Goal: Check status: Check status

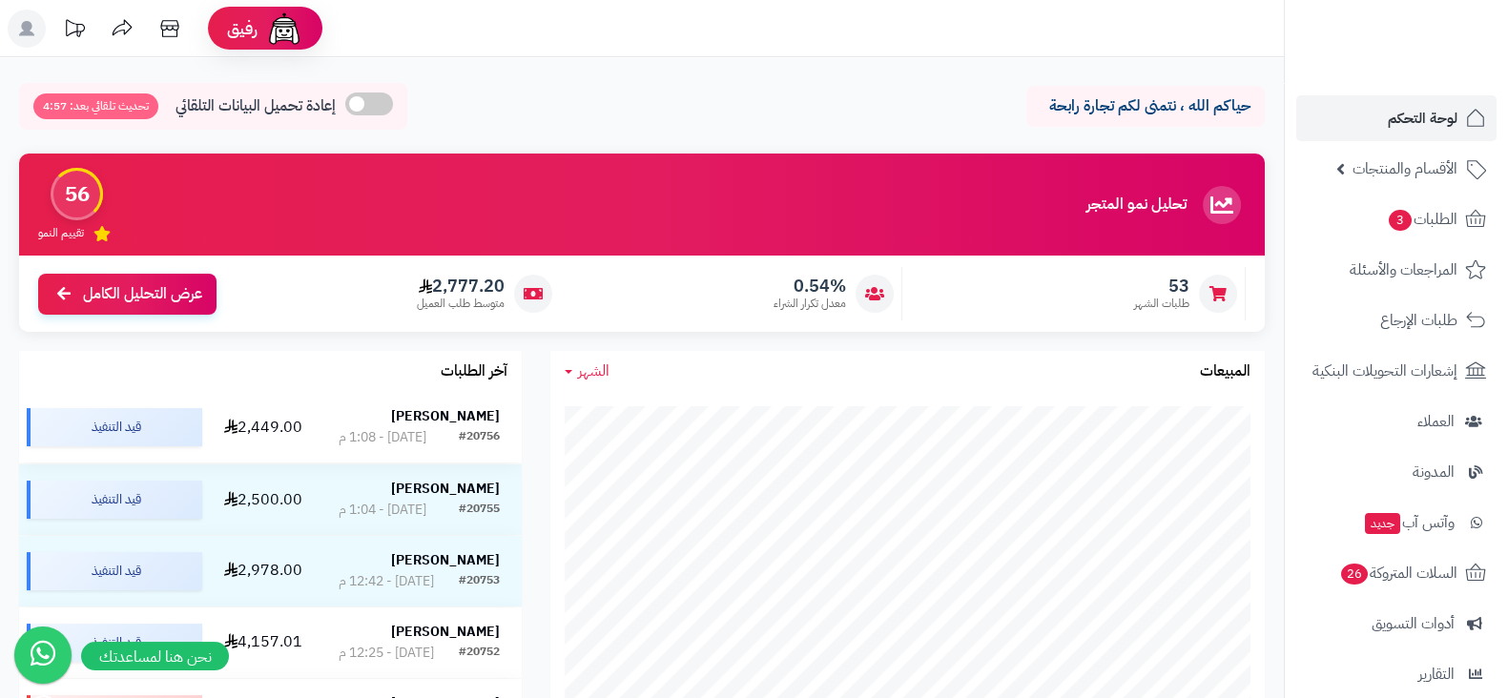
click at [457, 418] on strong "[PERSON_NAME]" at bounding box center [445, 416] width 109 height 20
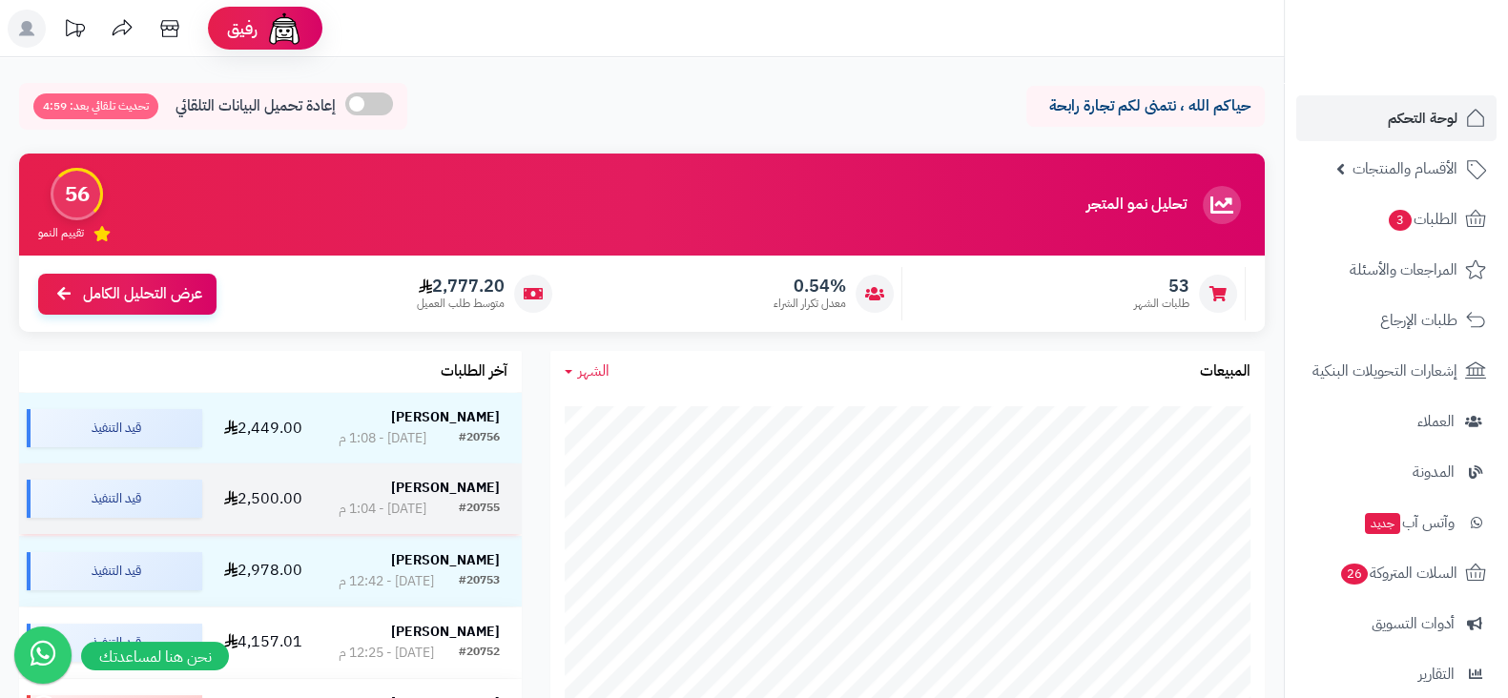
click at [477, 492] on strong "[PERSON_NAME]" at bounding box center [445, 488] width 109 height 20
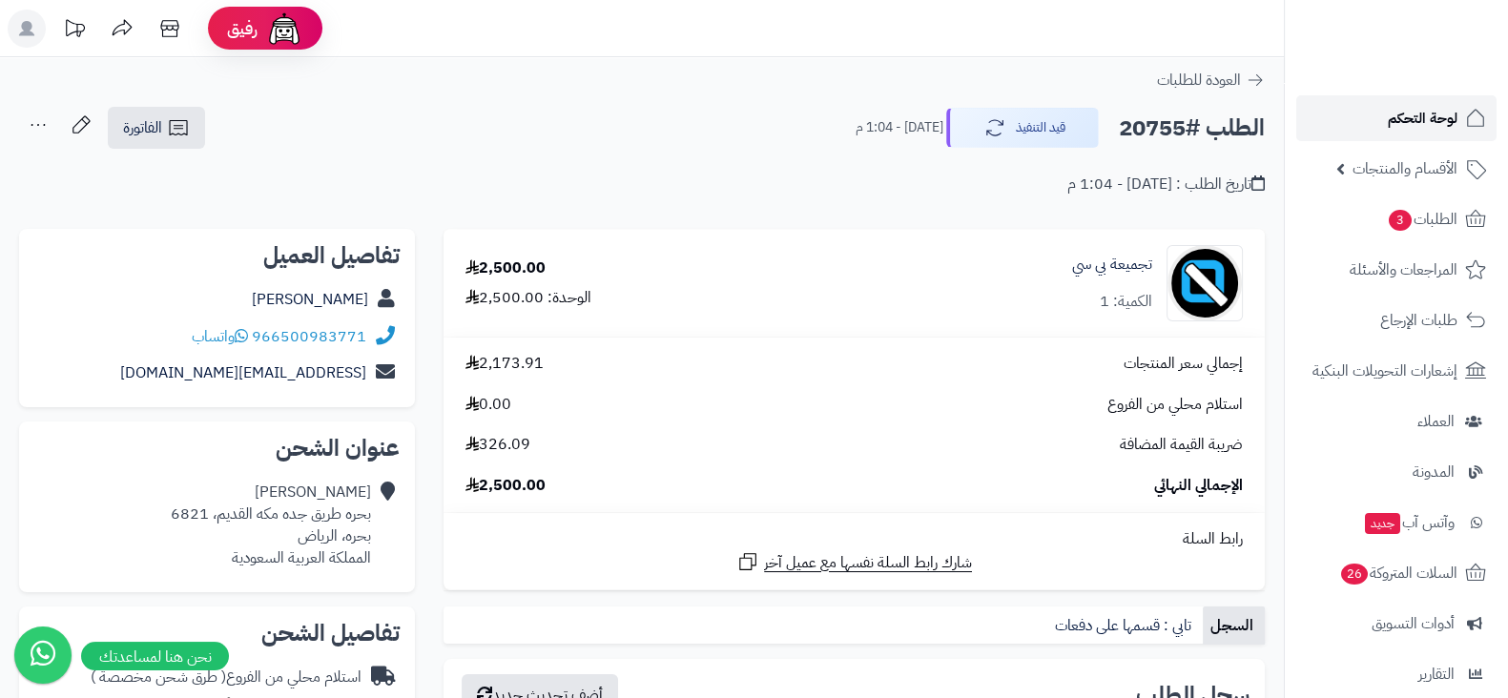
click at [1410, 110] on span "لوحة التحكم" at bounding box center [1423, 118] width 70 height 27
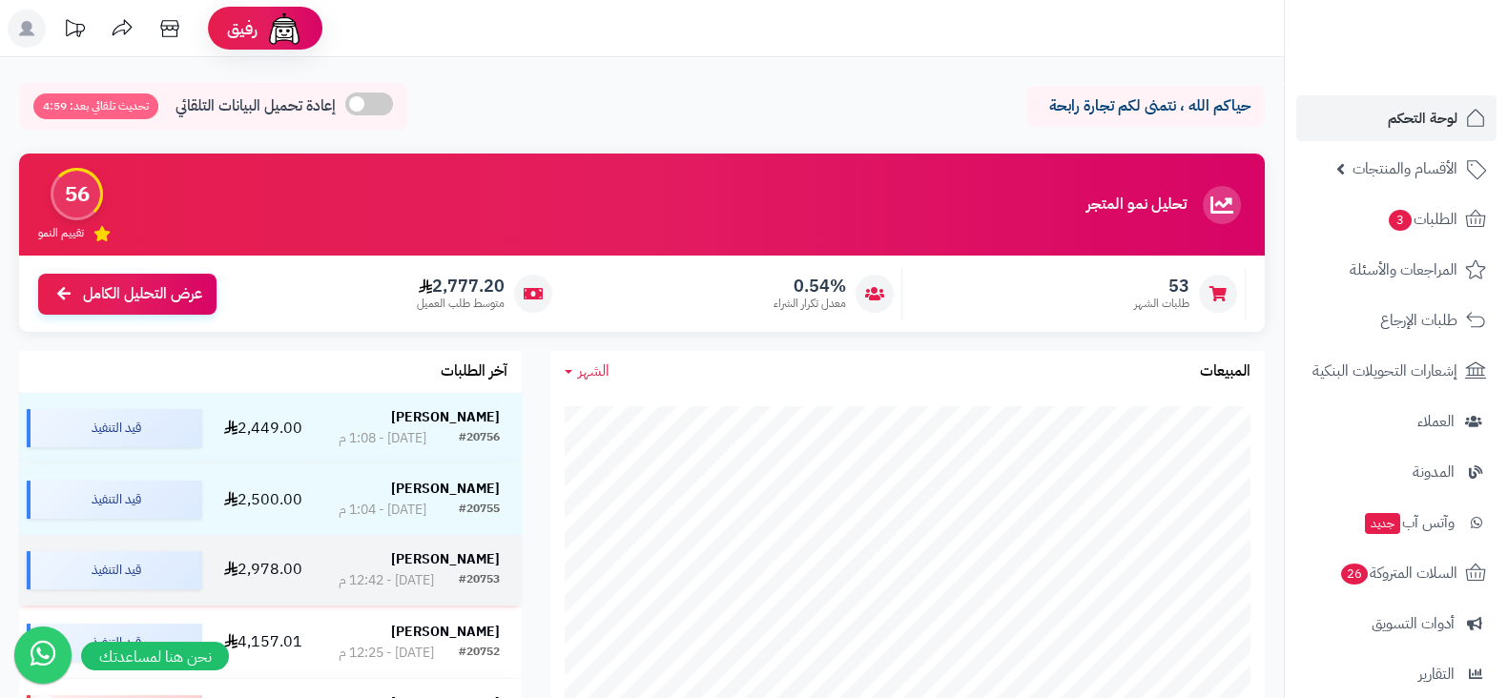
click at [433, 558] on strong "[PERSON_NAME]" at bounding box center [445, 559] width 109 height 20
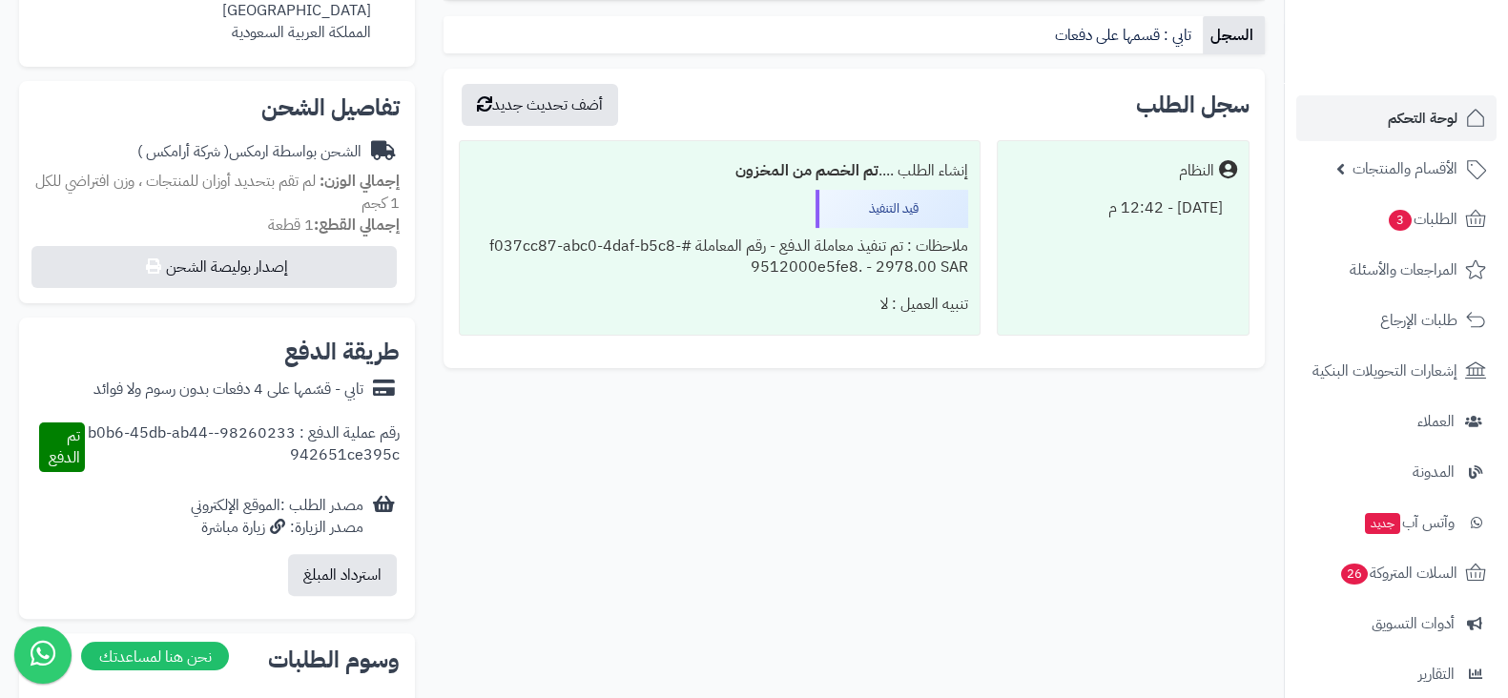
scroll to position [591, 0]
click at [1364, 119] on link "لوحة التحكم" at bounding box center [1396, 118] width 200 height 46
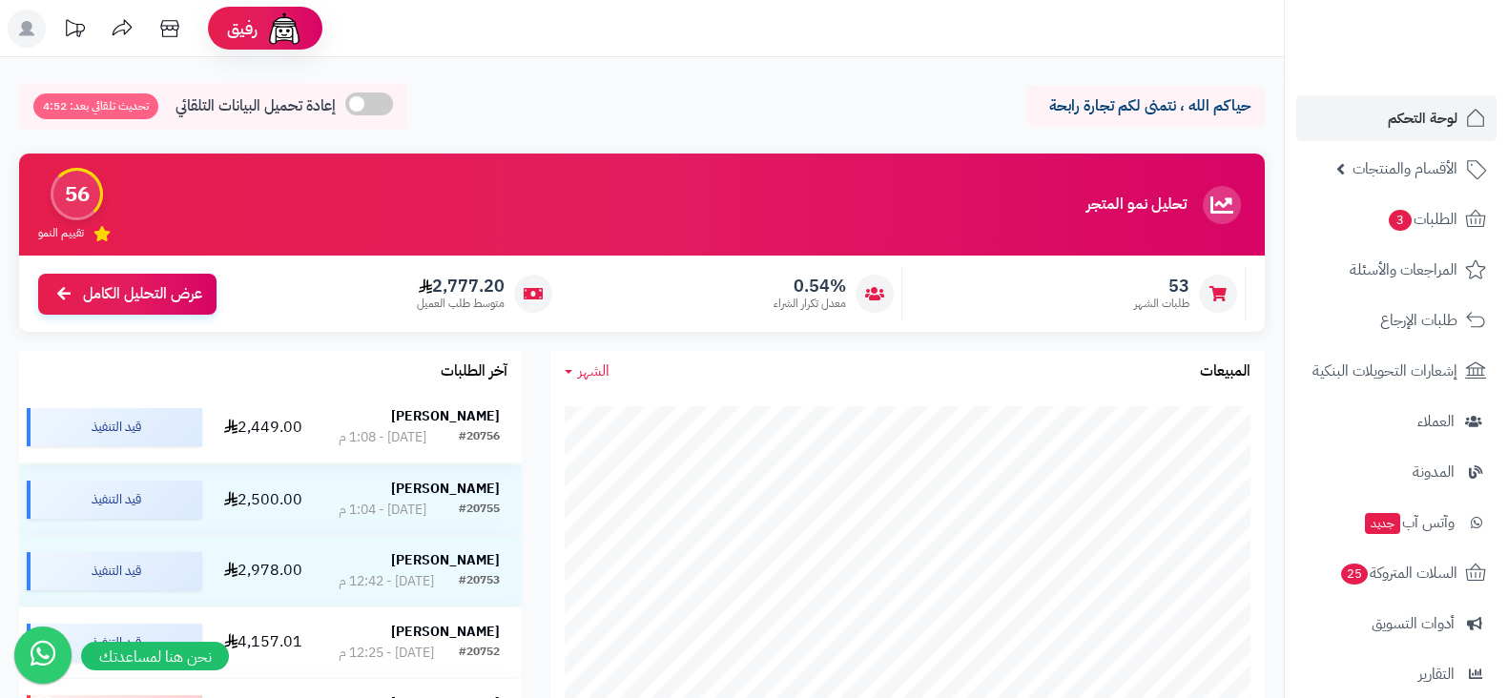
click at [421, 422] on div "[PERSON_NAME]" at bounding box center [419, 416] width 161 height 19
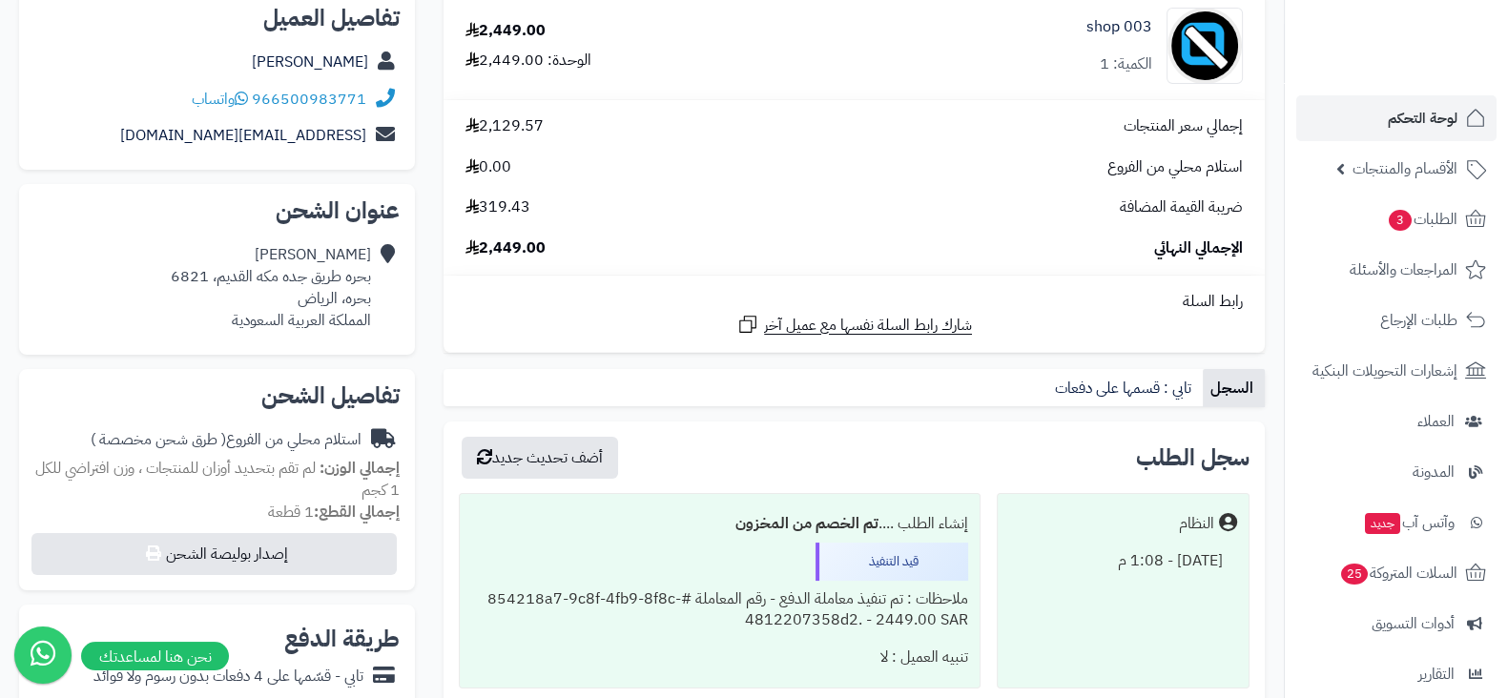
scroll to position [236, 0]
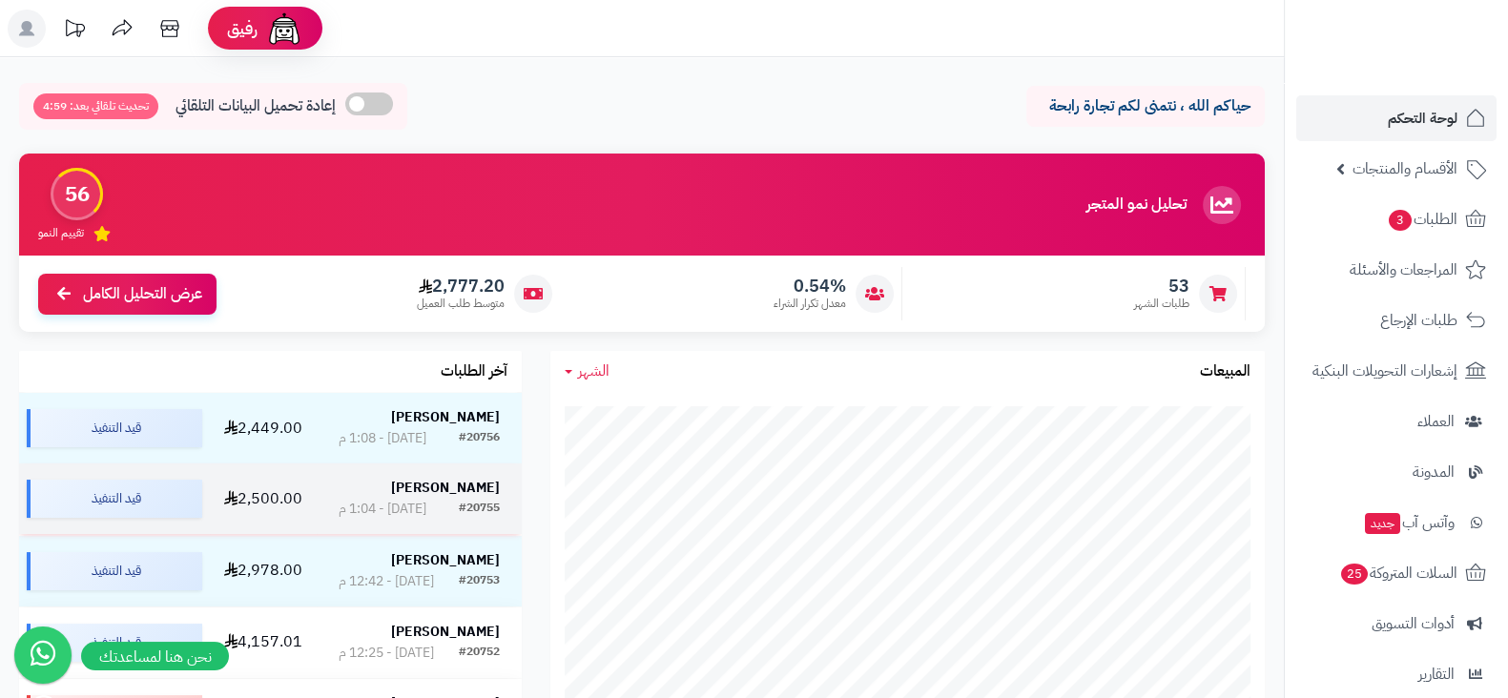
click at [477, 478] on strong "[PERSON_NAME]" at bounding box center [445, 488] width 109 height 20
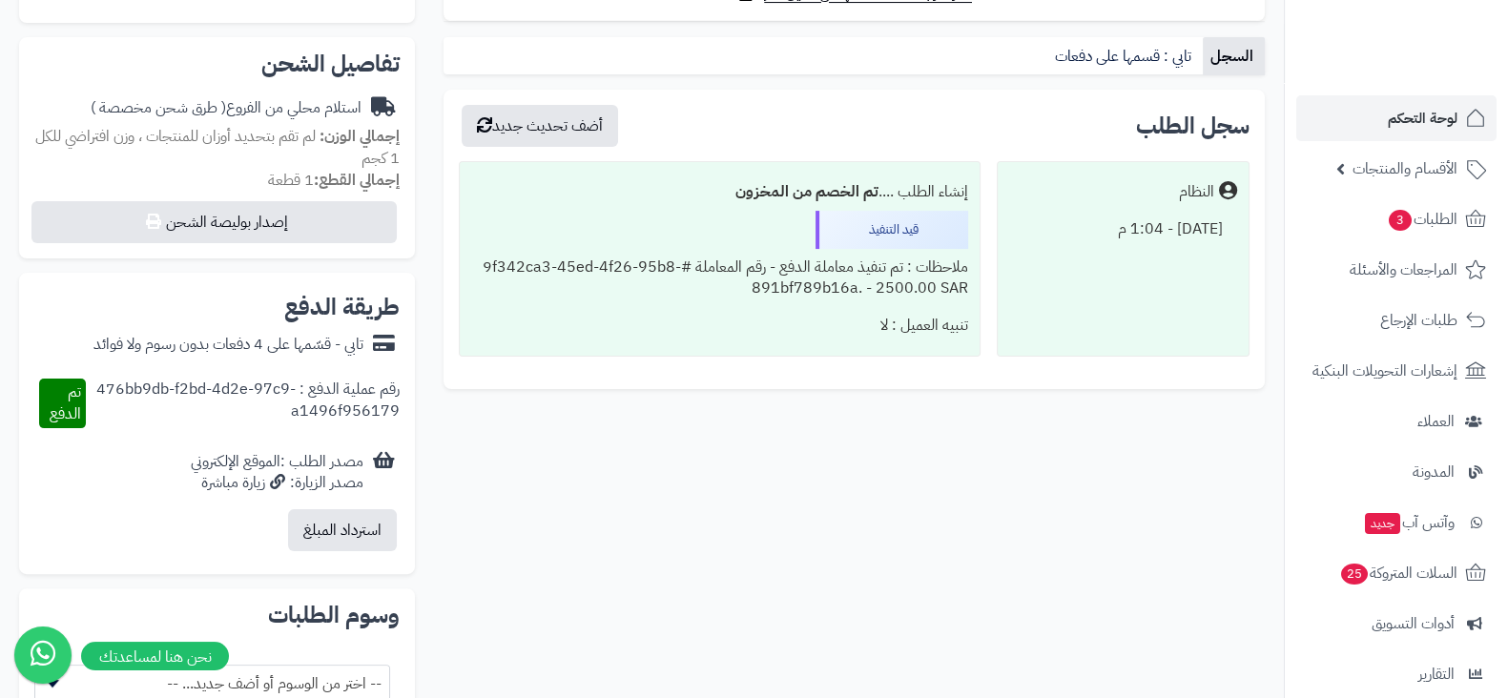
scroll to position [795, 0]
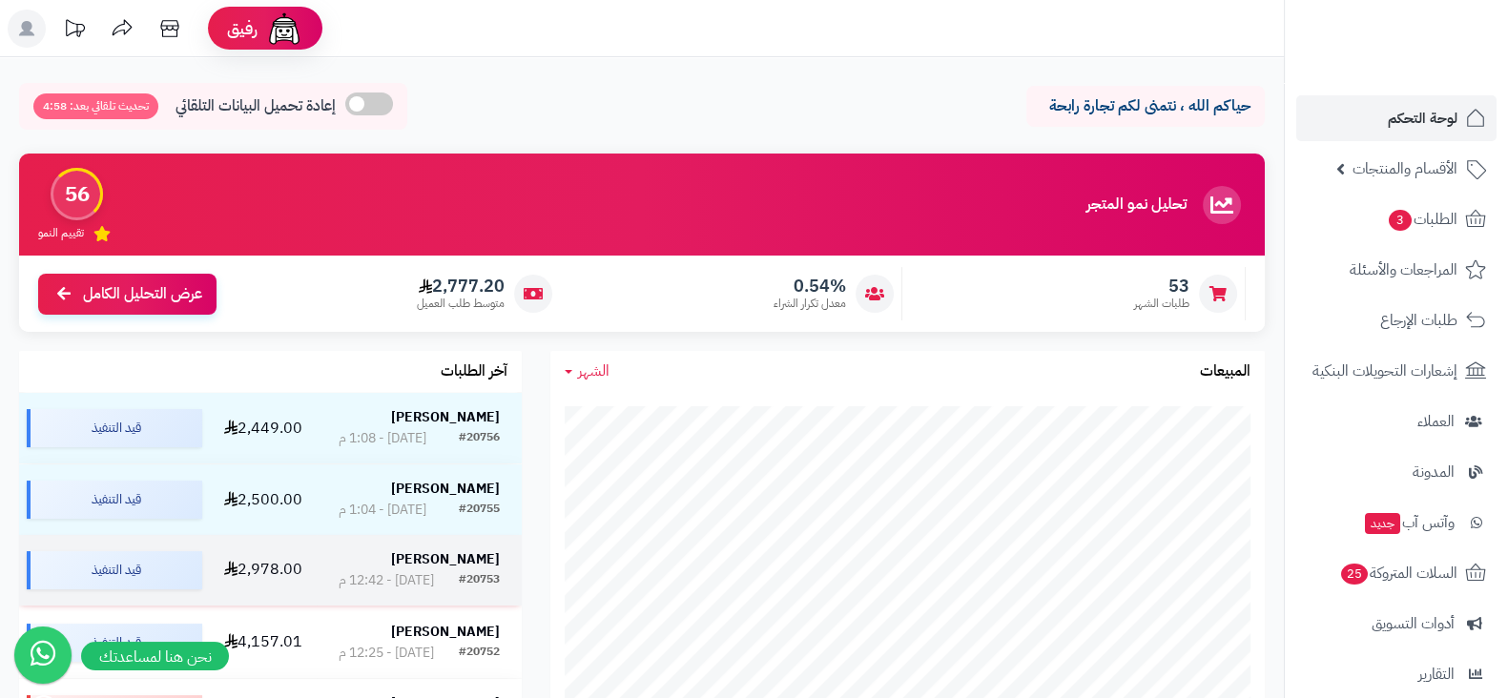
click at [432, 562] on strong "[PERSON_NAME]" at bounding box center [445, 559] width 109 height 20
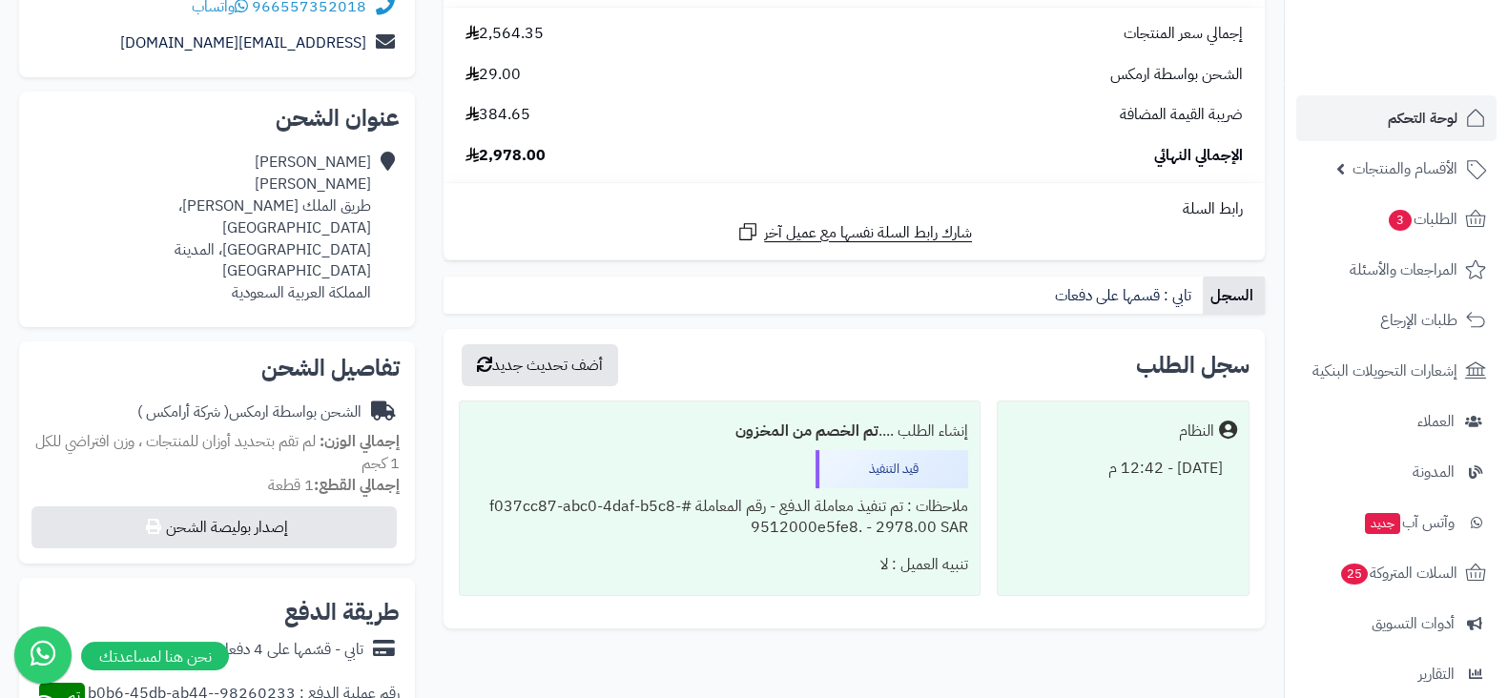
scroll to position [329, 0]
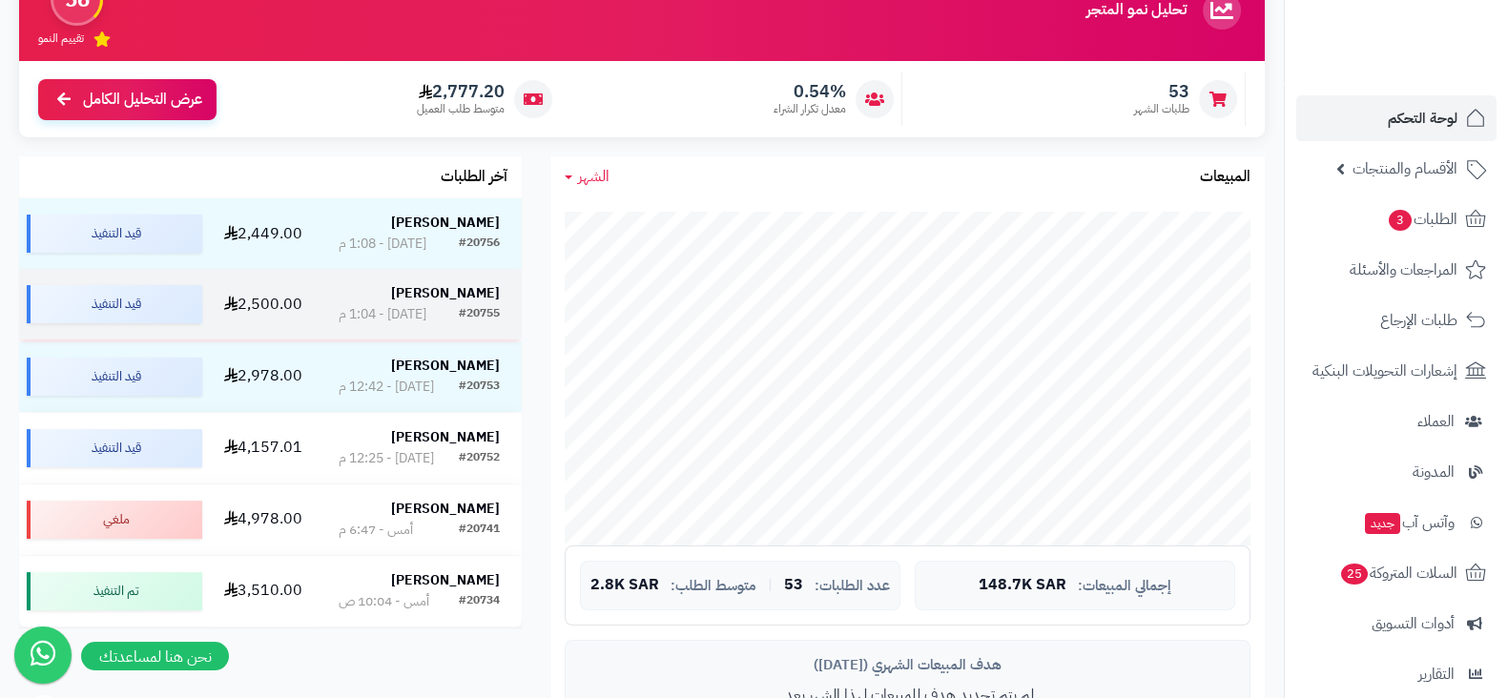
scroll to position [195, 0]
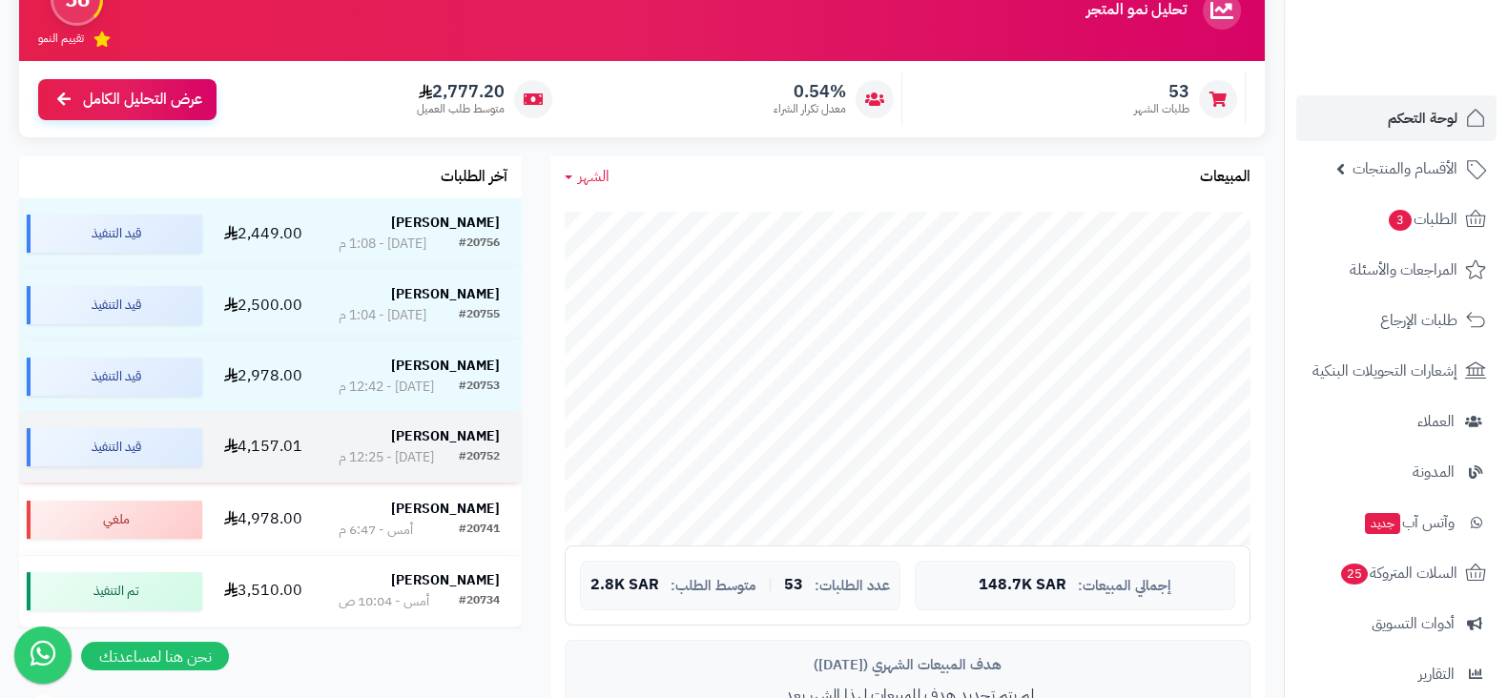
click at [420, 450] on div "[DATE] - 12:25 م" at bounding box center [386, 457] width 95 height 19
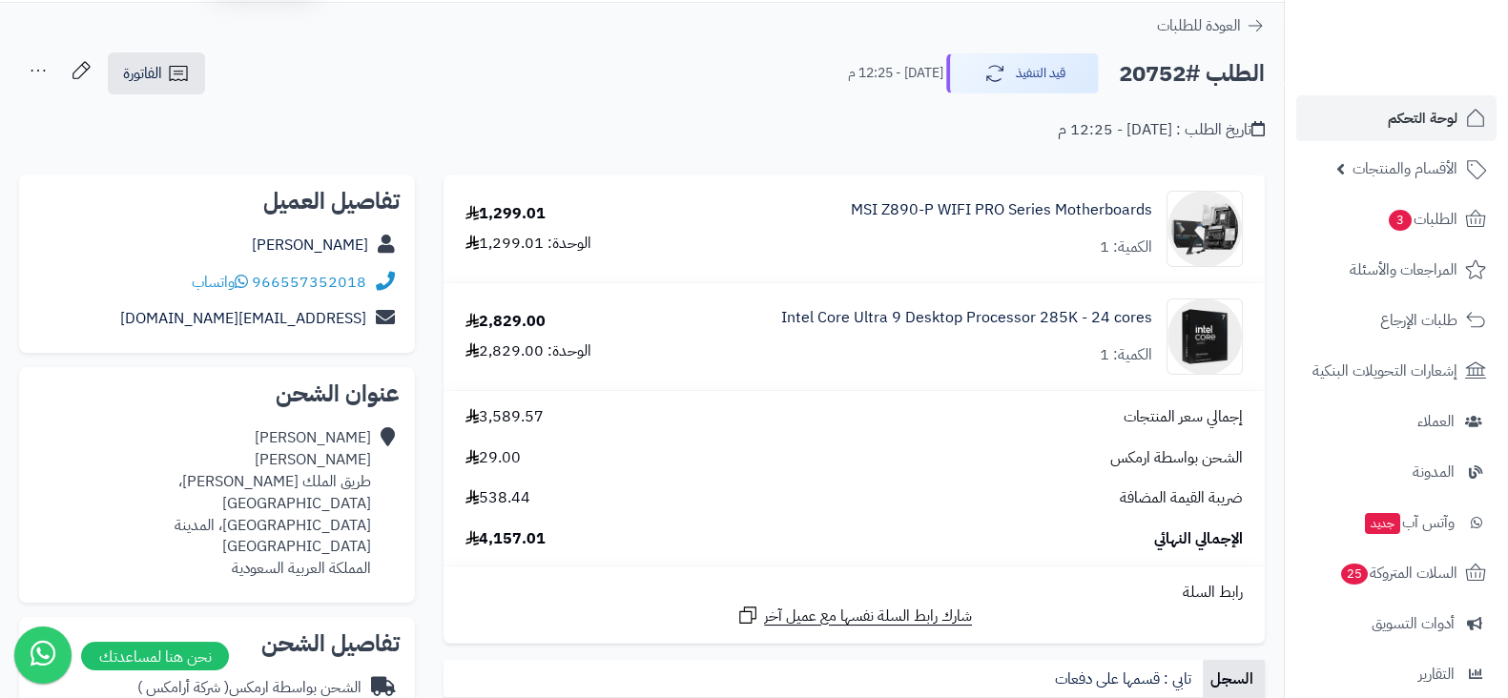
scroll to position [47, 0]
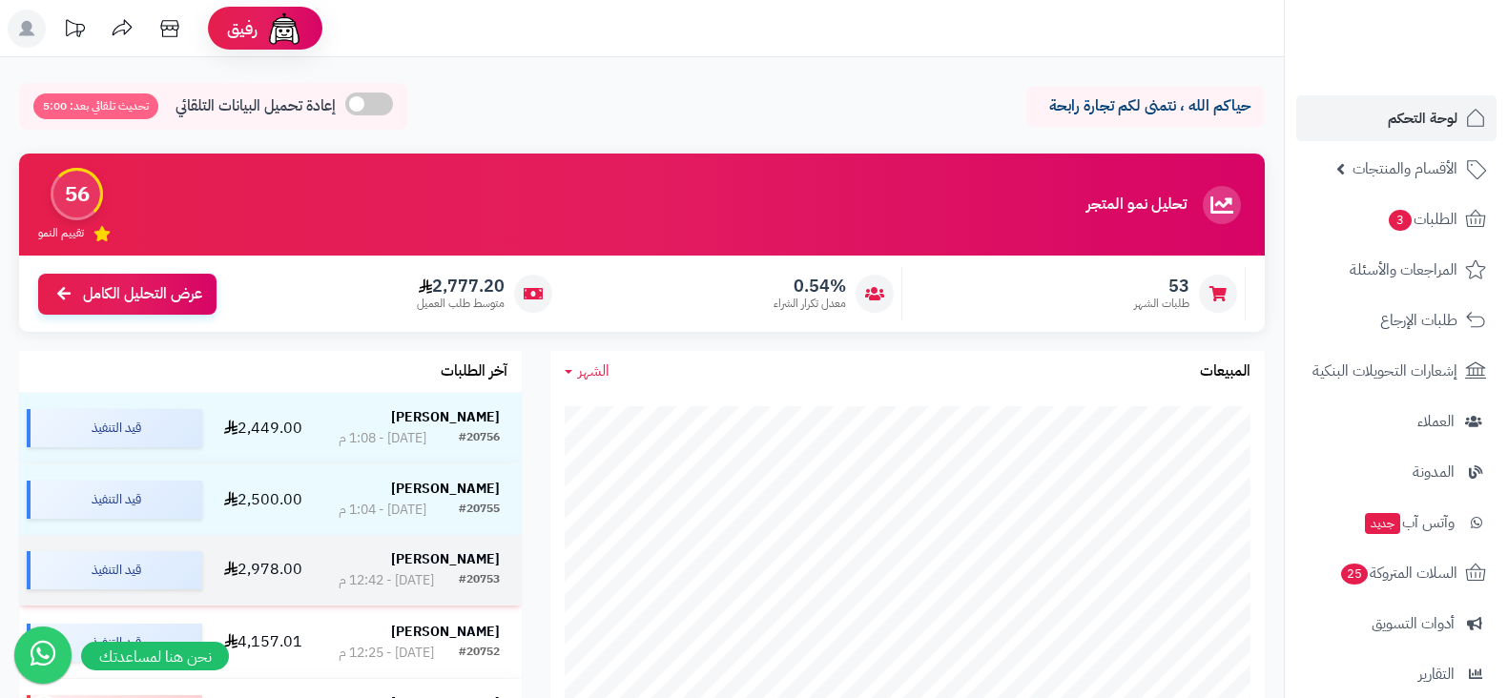
scroll to position [195, 0]
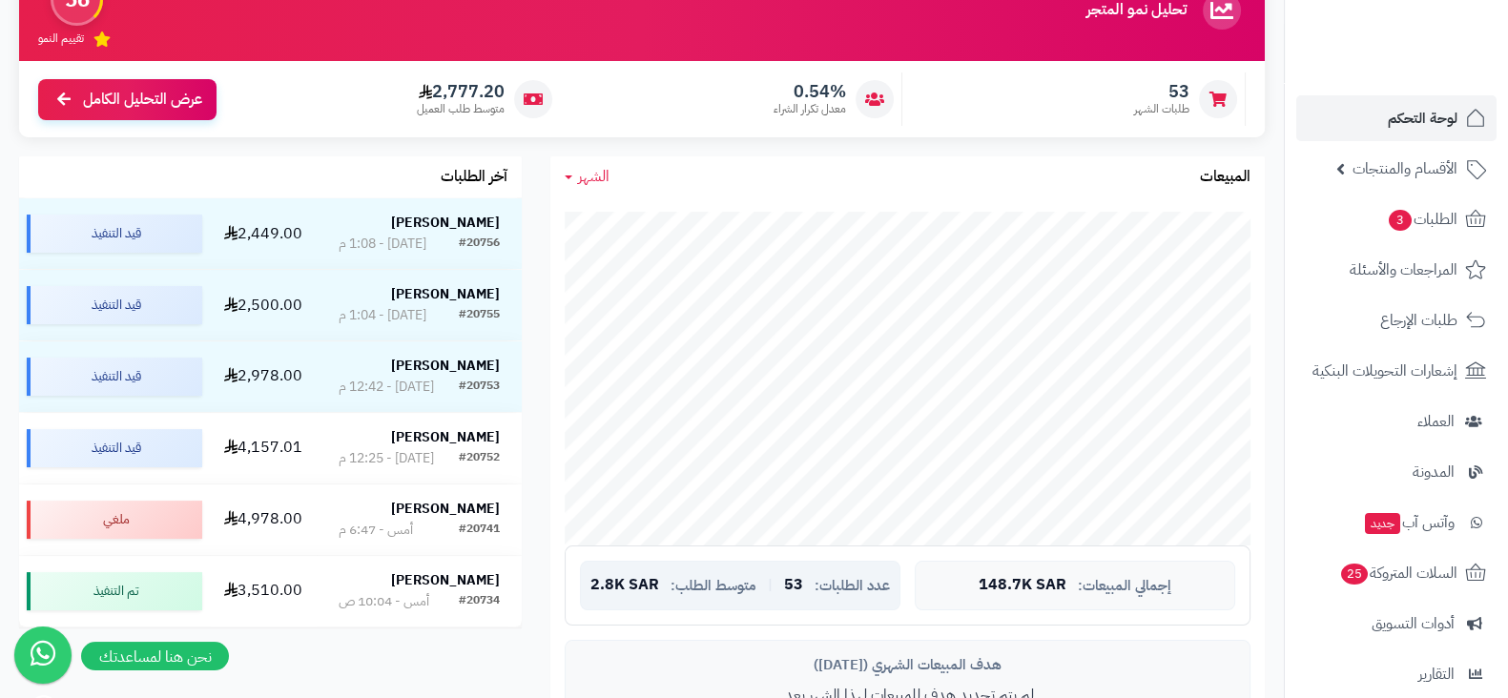
click at [581, 594] on div "عدد الطلبات: 53 | متوسط الطلب: 2.8K SAR" at bounding box center [740, 586] width 320 height 50
